Goal: Transaction & Acquisition: Purchase product/service

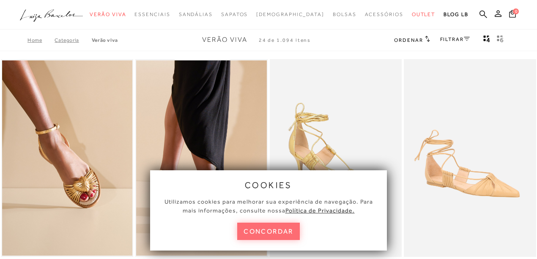
click at [263, 228] on button "concordar" at bounding box center [268, 231] width 63 height 17
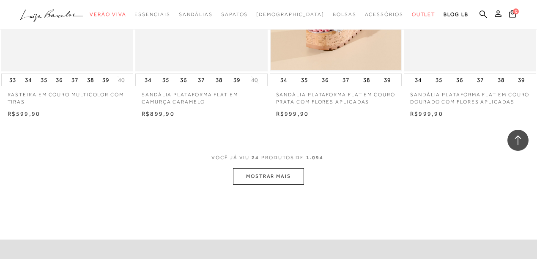
scroll to position [1551, 0]
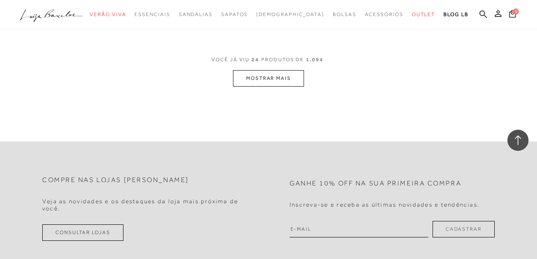
click at [245, 87] on button "MOSTRAR MAIS" at bounding box center [268, 78] width 71 height 17
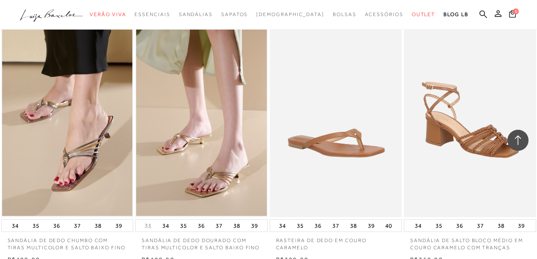
scroll to position [3018, 0]
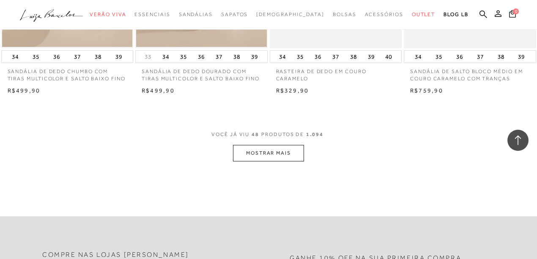
click at [284, 162] on button "MOSTRAR MAIS" at bounding box center [268, 153] width 71 height 17
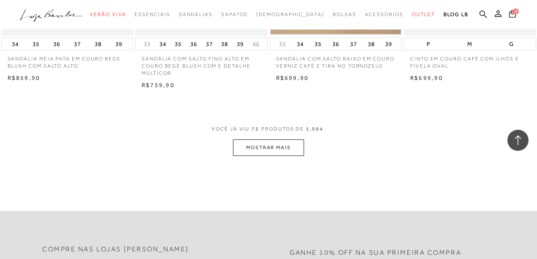
scroll to position [4570, 0]
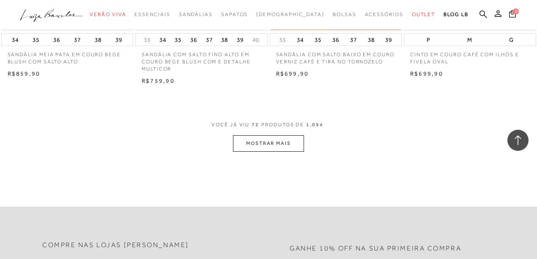
click at [268, 151] on button "MOSTRAR MAIS" at bounding box center [268, 143] width 71 height 17
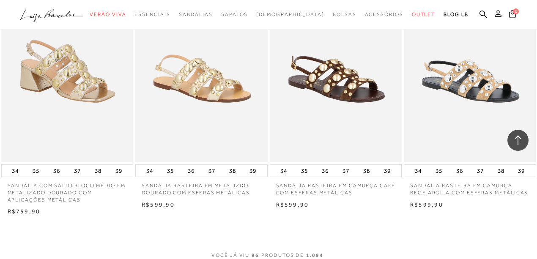
scroll to position [6150, 0]
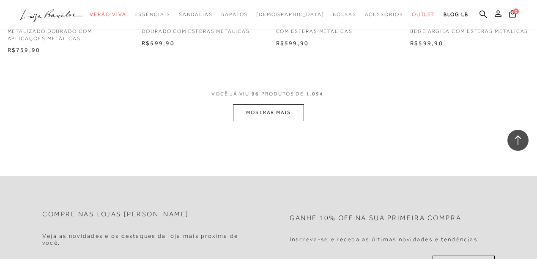
click at [263, 121] on button "MOSTRAR MAIS" at bounding box center [268, 113] width 71 height 17
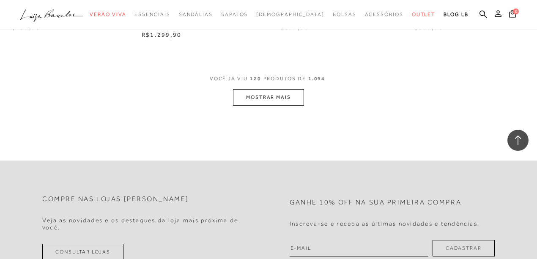
scroll to position [7786, 0]
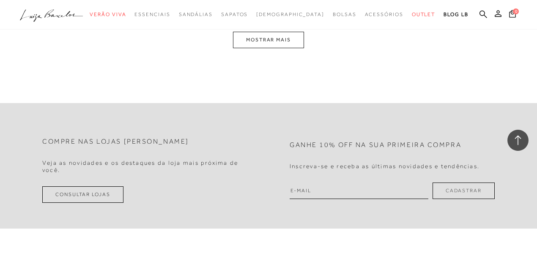
click at [262, 48] on button "MOSTRAR MAIS" at bounding box center [268, 40] width 71 height 17
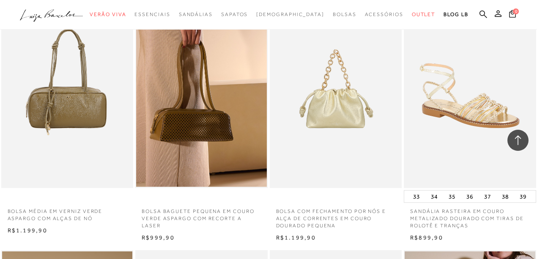
scroll to position [9279, 0]
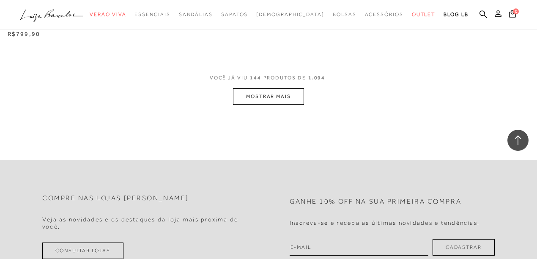
click at [287, 104] on button "MOSTRAR MAIS" at bounding box center [268, 96] width 71 height 17
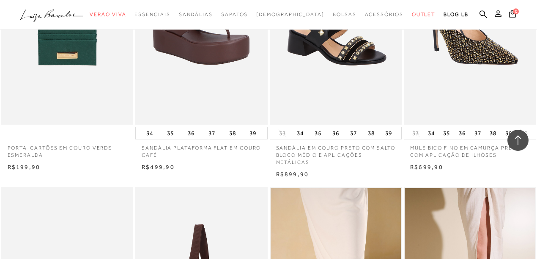
scroll to position [10181, 0]
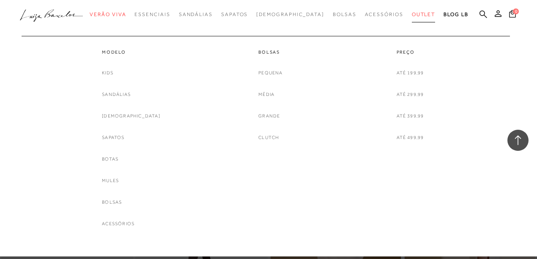
click at [412, 18] on link "Outlet" at bounding box center [424, 15] width 24 height 16
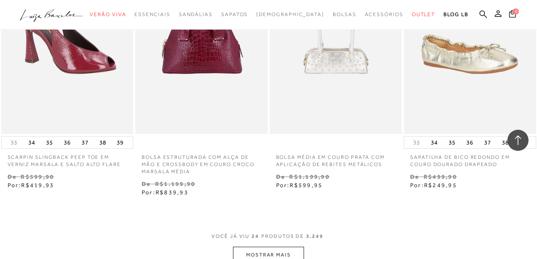
scroll to position [1467, 0]
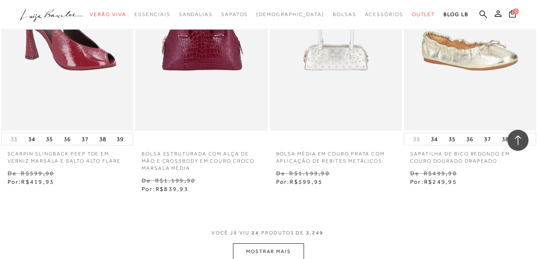
click at [283, 244] on button "MOSTRAR MAIS" at bounding box center [268, 252] width 71 height 17
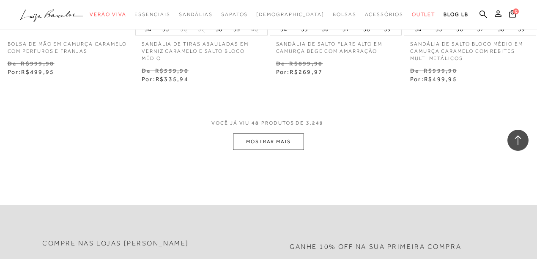
scroll to position [3188, 0]
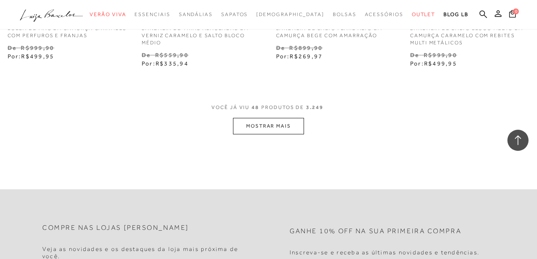
click at [284, 119] on button "MOSTRAR MAIS" at bounding box center [268, 126] width 71 height 17
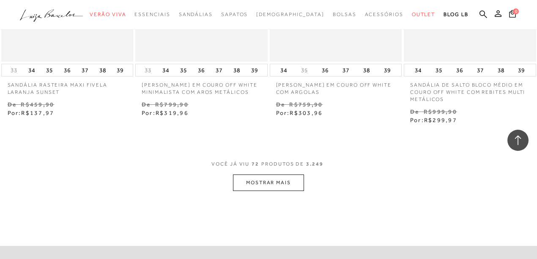
scroll to position [4739, 0]
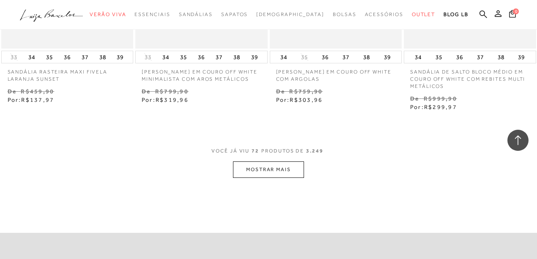
click at [294, 162] on button "MOSTRAR MAIS" at bounding box center [268, 170] width 71 height 17
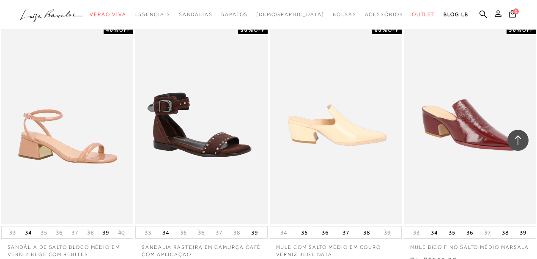
scroll to position [4852, 0]
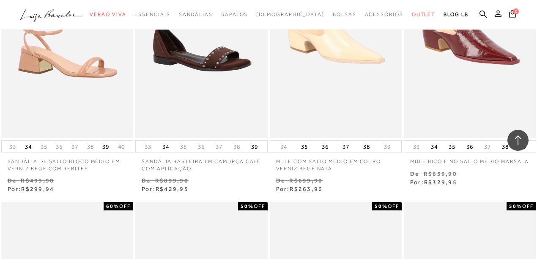
drag, startPoint x: 484, startPoint y: 11, endPoint x: 447, endPoint y: 36, distance: 44.7
click at [484, 11] on icon at bounding box center [484, 14] width 8 height 8
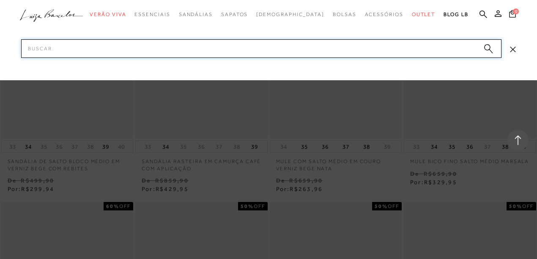
scroll to position [5163, 0]
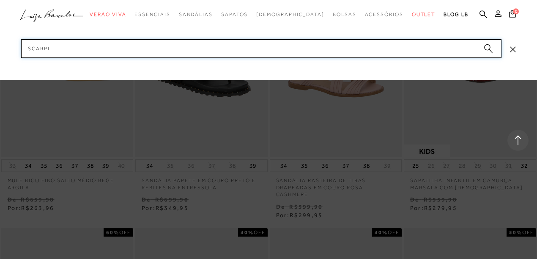
type input "scarpin"
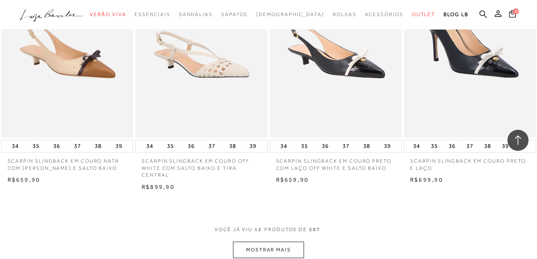
scroll to position [762, 0]
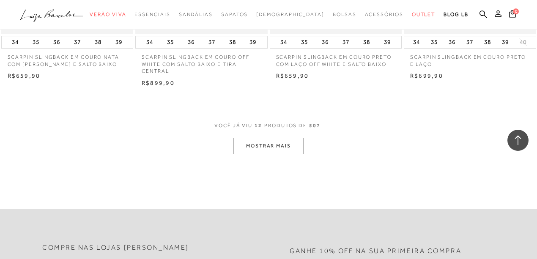
click at [257, 147] on button "MOSTRAR MAIS" at bounding box center [268, 146] width 71 height 17
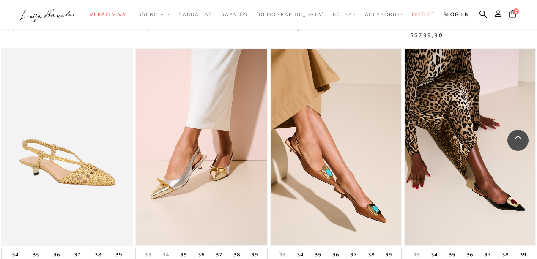
scroll to position [1410, 0]
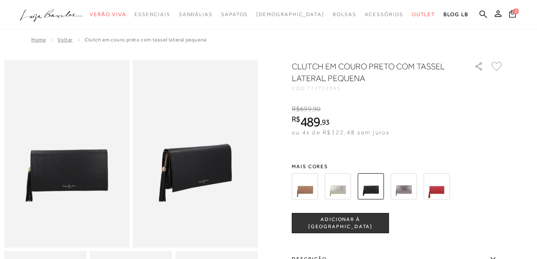
click at [303, 182] on img at bounding box center [305, 186] width 26 height 26
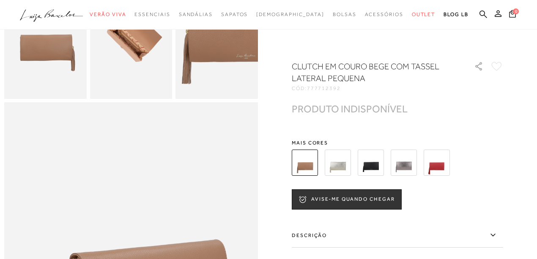
scroll to position [282, 0]
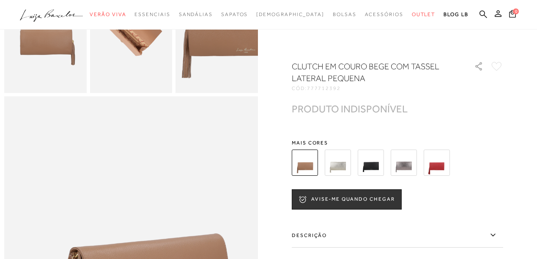
click at [375, 161] on img at bounding box center [371, 163] width 26 height 26
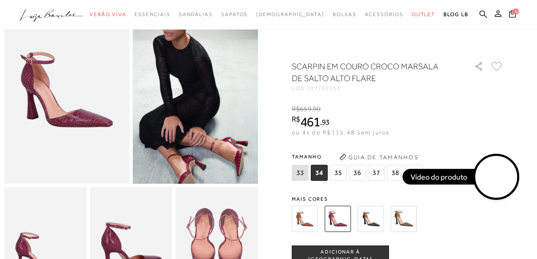
scroll to position [85, 0]
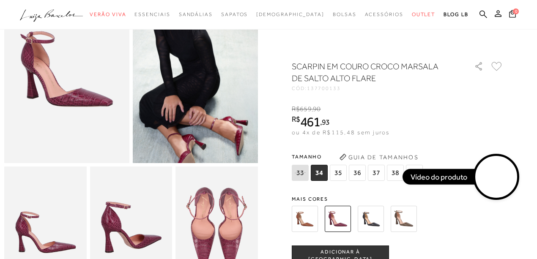
click at [368, 214] on img at bounding box center [371, 219] width 26 height 26
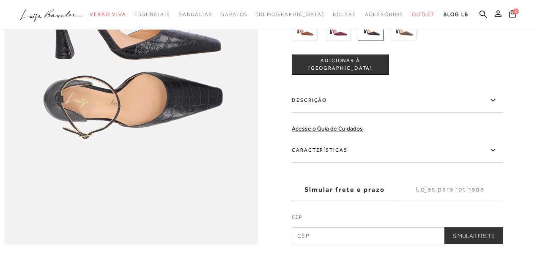
scroll to position [451, 0]
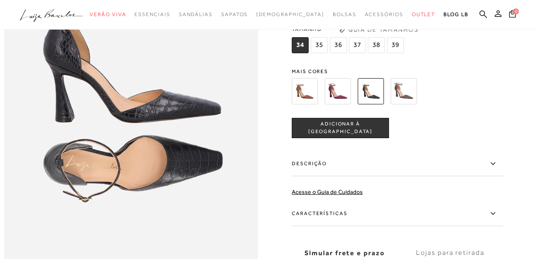
click at [308, 105] on img at bounding box center [305, 91] width 26 height 26
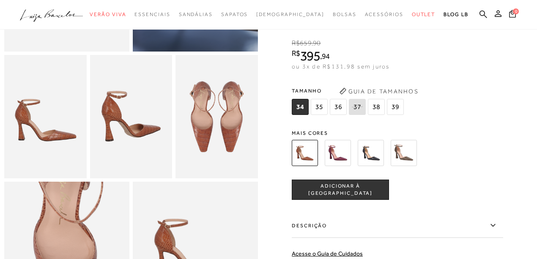
scroll to position [282, 0]
